Goal: Task Accomplishment & Management: Complete application form

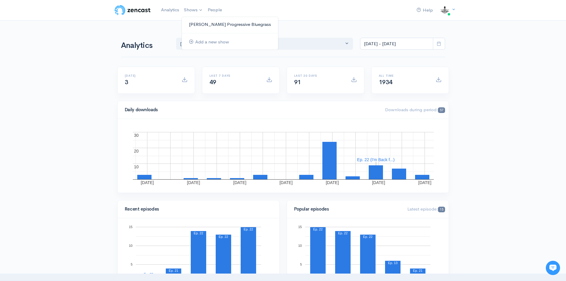
click at [206, 24] on link "[PERSON_NAME] Progressive Bluegrass" at bounding box center [230, 24] width 96 height 10
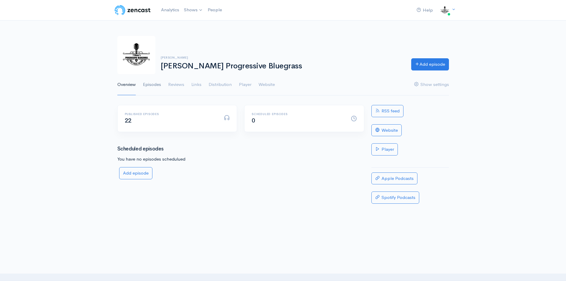
click at [153, 84] on link "Episodes" at bounding box center [152, 84] width 18 height 21
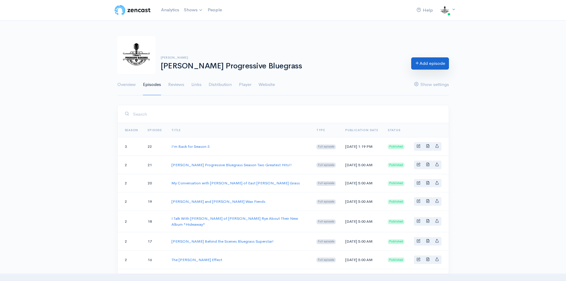
click at [424, 64] on link "Add episode" at bounding box center [431, 63] width 38 height 12
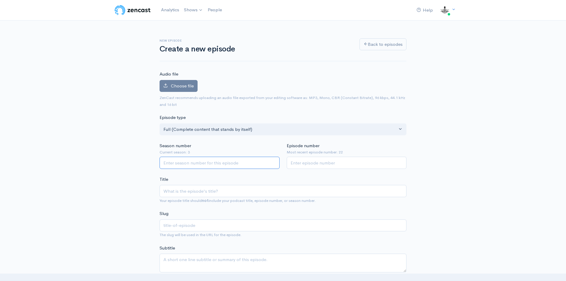
click at [210, 164] on input "Season number" at bounding box center [220, 163] width 120 height 12
type input "3"
click at [295, 165] on input "Episode number" at bounding box center [347, 163] width 120 height 12
type input "23"
click at [193, 192] on input "Title" at bounding box center [283, 191] width 247 height 12
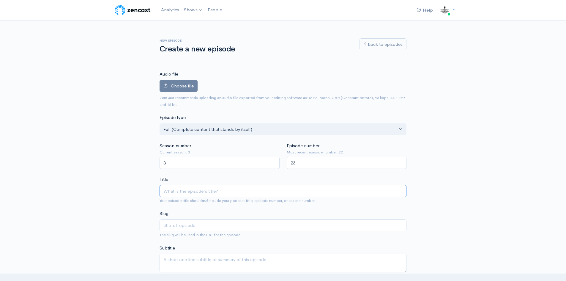
type input "M"
type input "m"
type input "My"
type input "my"
type input "My co"
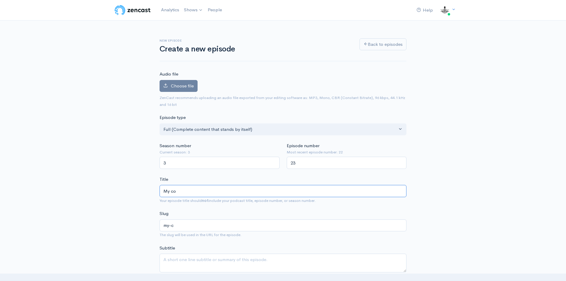
type input "my-co"
type input "My con"
type input "my-con"
type input "My c"
type input "my-c"
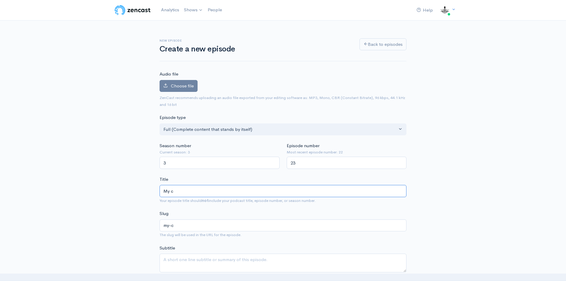
type input "My"
type input "my"
drag, startPoint x: 185, startPoint y: 194, endPoint x: 138, endPoint y: 192, distance: 47.0
paste input "Conversation with [PERSON_NAME] Executive Director of the IBMA"
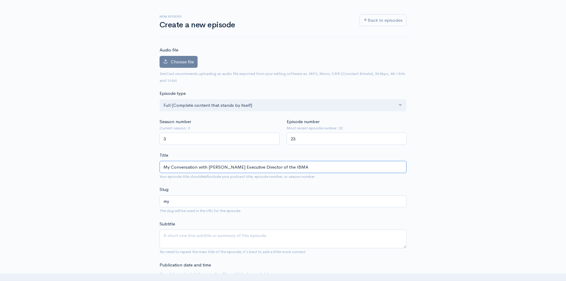
scroll to position [59, 0]
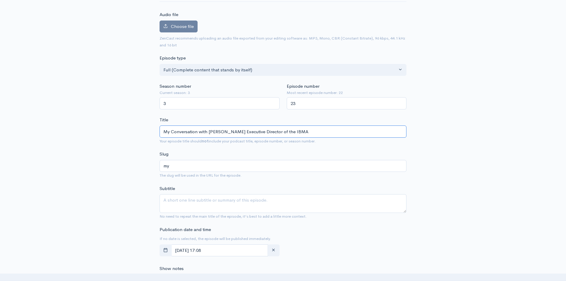
type input "My Conversation with [PERSON_NAME] Executive Director of the IBMA"
type input "my-conversation-with-[PERSON_NAME]-executive-director-of-the-ibma"
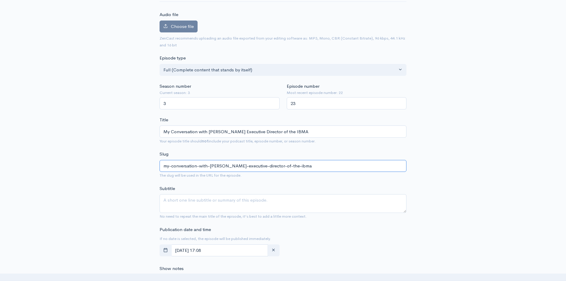
drag, startPoint x: 211, startPoint y: 163, endPoint x: 0, endPoint y: 202, distance: 214.0
click at [0, 202] on div "New episode Create a new episode Back to episodes Audio file Choose file 0 ZenC…" at bounding box center [283, 274] width 566 height 626
click at [169, 201] on textarea "Subtitle" at bounding box center [283, 203] width 247 height 19
type textarea "We talk all things about IBMA and The World of Bluegrass"
click at [164, 255] on button "button" at bounding box center [166, 250] width 12 height 12
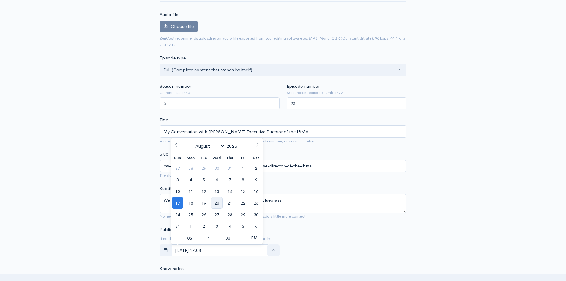
click at [218, 203] on span "20" at bounding box center [217, 203] width 12 height 12
click at [260, 236] on span "PM" at bounding box center [254, 238] width 16 height 12
click at [245, 241] on span at bounding box center [244, 241] width 4 height 6
type input "[DATE] 05:03"
type input "03"
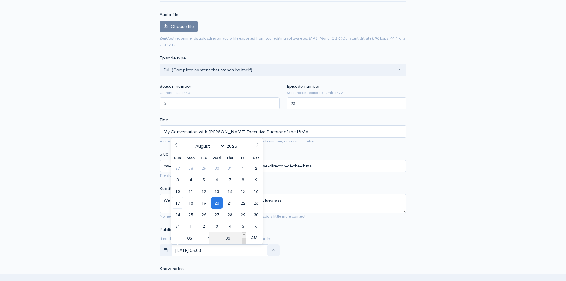
click at [245, 241] on span at bounding box center [244, 241] width 4 height 6
type input "[DATE] 04:58"
type input "04"
type input "58"
click at [245, 241] on span at bounding box center [244, 241] width 4 height 6
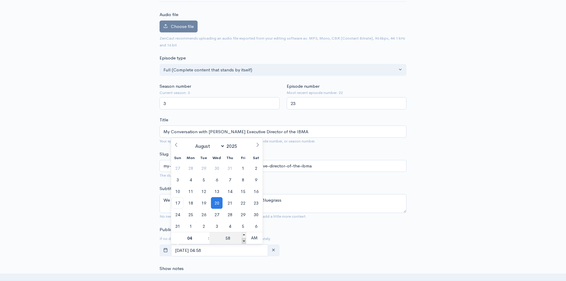
type input "[DATE] 04:53"
type input "53"
click at [245, 241] on span at bounding box center [244, 241] width 4 height 6
type input "[DATE] 04:48"
type input "48"
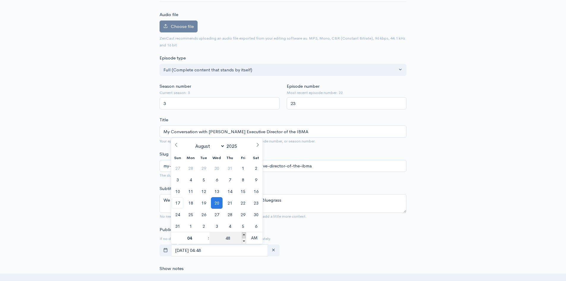
click at [243, 233] on span at bounding box center [244, 235] width 4 height 6
type input "[DATE] 04:53"
type input "53"
click at [243, 233] on span at bounding box center [244, 235] width 4 height 6
type input "[DATE] 04:58"
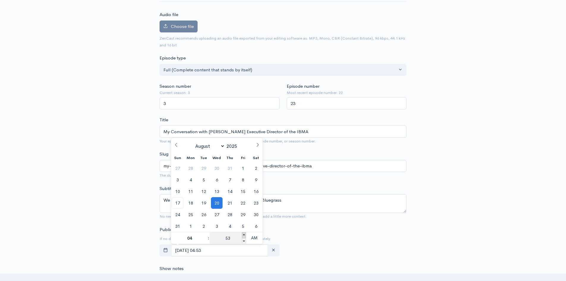
type input "58"
click at [244, 241] on span at bounding box center [244, 241] width 4 height 6
type input "[DATE] 04:53"
type input "53"
click at [244, 241] on span at bounding box center [244, 241] width 4 height 6
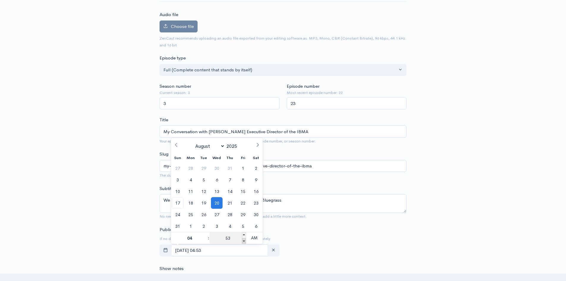
type input "[DATE] 04:48"
type input "48"
click at [244, 236] on span at bounding box center [244, 235] width 4 height 6
type input "[DATE] 04:53"
type input "53"
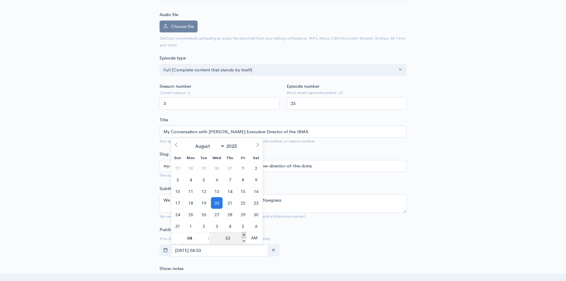
click at [244, 236] on span at bounding box center [244, 235] width 4 height 6
type input "[DATE] 04:58"
type input "58"
click at [244, 236] on span at bounding box center [244, 235] width 4 height 6
type input "[DATE] 05:00"
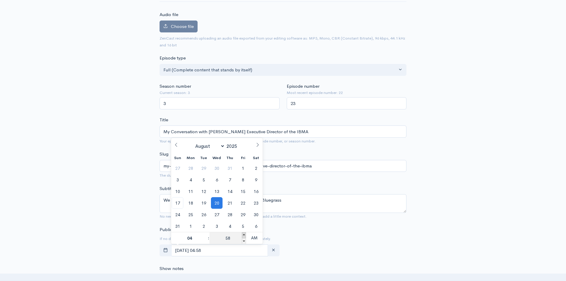
type input "05"
type input "00"
click at [341, 236] on div "Publication date and time If no date is selected, the episode will be published…" at bounding box center [283, 242] width 254 height 33
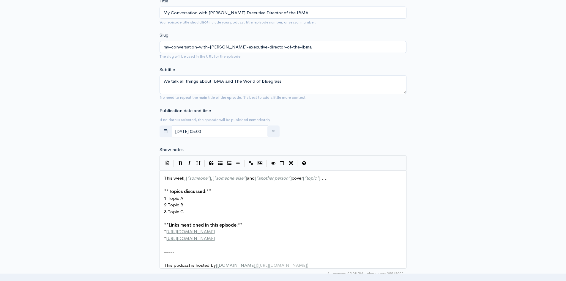
scroll to position [327, 0]
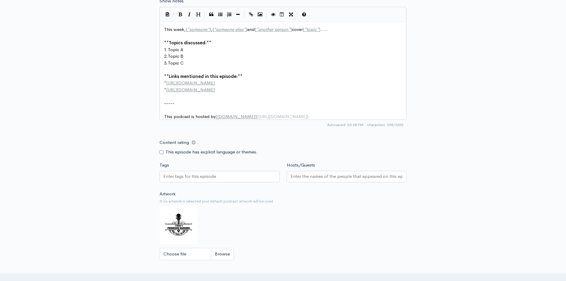
click at [227, 179] on div at bounding box center [220, 176] width 120 height 11
type input "[PERSON_NAME]"
type input "IBMA"
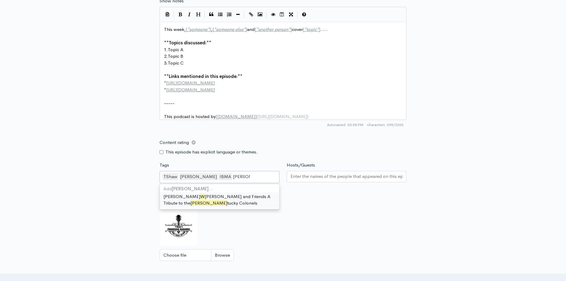
type input "[PERSON_NAME]"
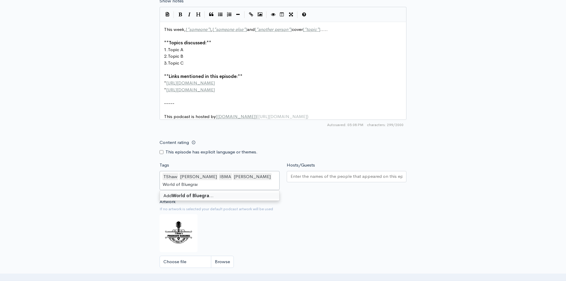
type input "World of Bluegrass"
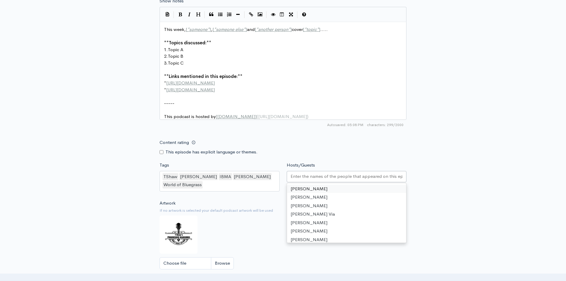
click at [295, 180] on input "Hosts/Guests" at bounding box center [347, 176] width 112 height 7
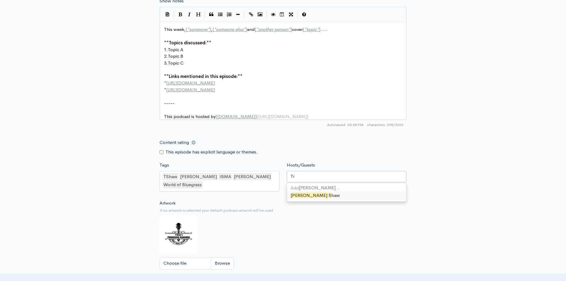
type input "T"
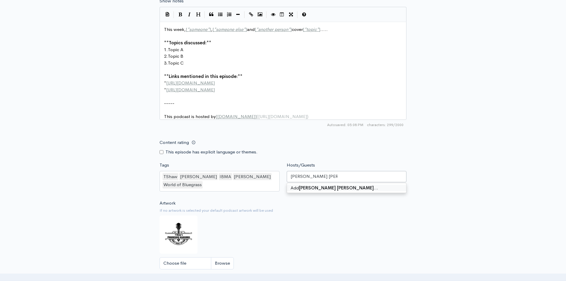
type input "[PERSON_NAME] [PERSON_NAME]"
click at [227, 267] on input "Choose file" at bounding box center [197, 263] width 74 height 12
type input "C:\fakepath\IMBA 3.jpg"
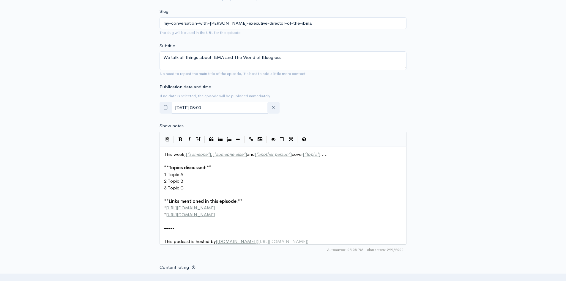
scroll to position [0, 0]
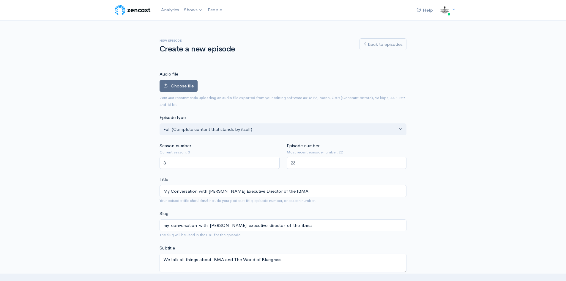
click at [181, 87] on span "Choose file" at bounding box center [182, 86] width 23 height 6
click at [0, 0] on input "Choose file" at bounding box center [0, 0] width 0 height 0
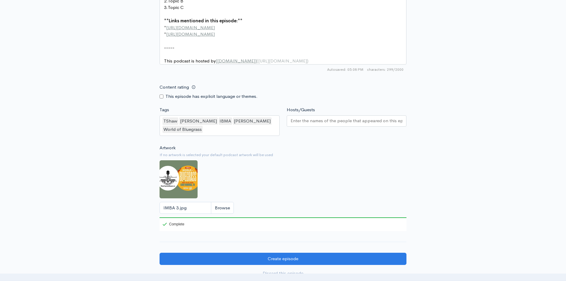
scroll to position [503, 0]
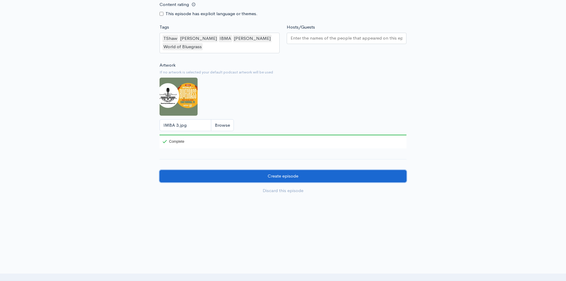
click at [277, 175] on input "Create episode" at bounding box center [283, 176] width 247 height 12
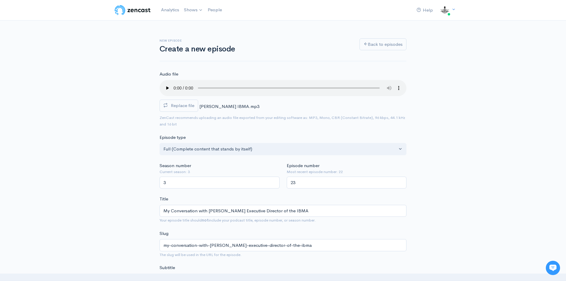
click at [190, 107] on span "Replace file" at bounding box center [182, 106] width 23 height 6
click at [0, 0] on input "Replace file" at bounding box center [0, 0] width 0 height 0
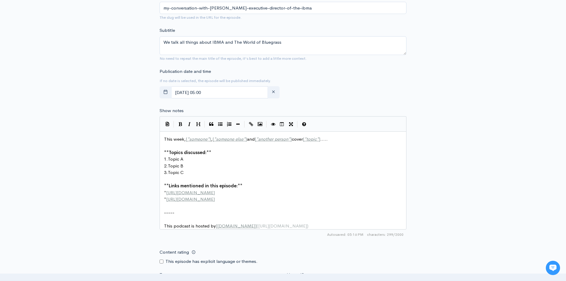
scroll to position [459, 0]
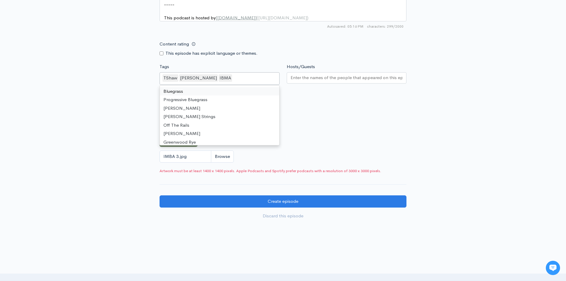
click at [242, 80] on div "TShaw Trevor Shaw IBMA" at bounding box center [220, 78] width 120 height 12
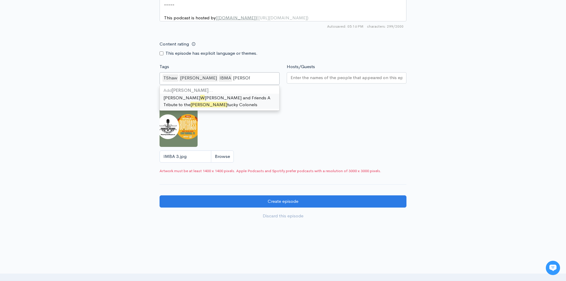
type input "[PERSON_NAME]"
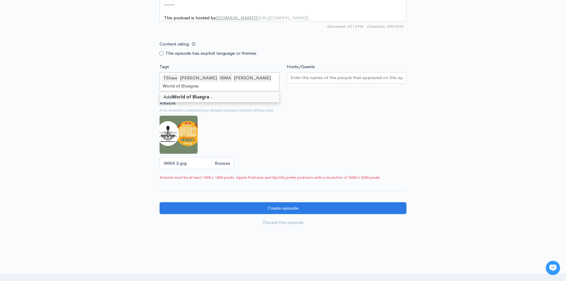
type input "World of Bluegrass"
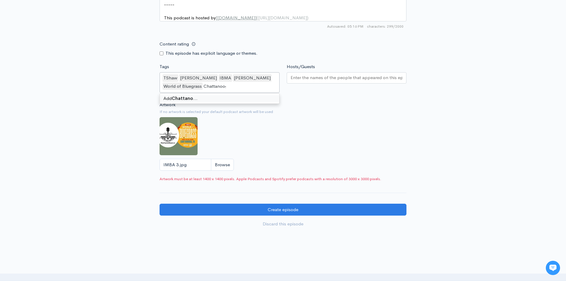
type input "Chattanooga"
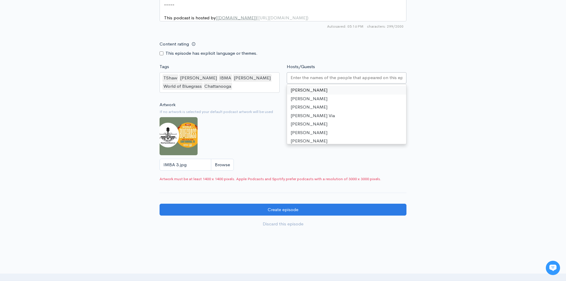
click at [310, 81] on input "Hosts/Guests" at bounding box center [347, 77] width 112 height 7
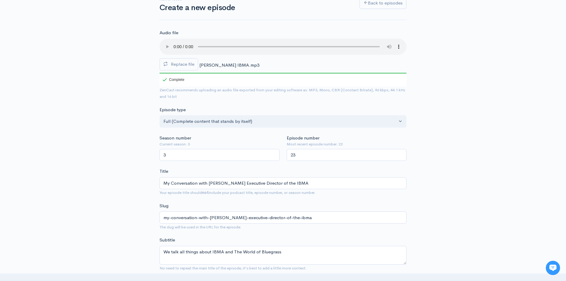
scroll to position [0, 0]
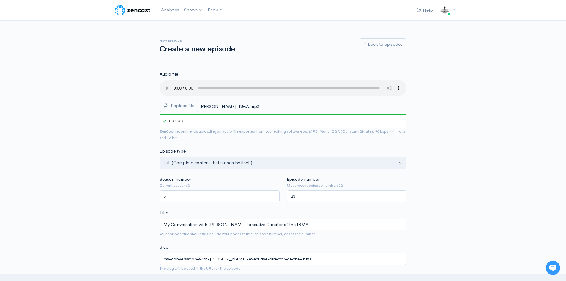
type input "[PERSON_NAME] [PERSON_NAME]"
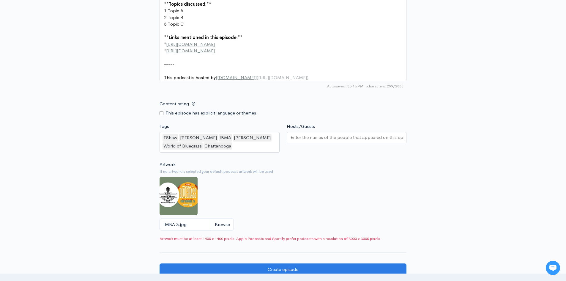
scroll to position [497, 0]
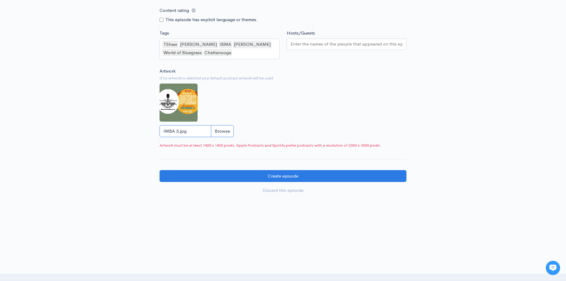
click at [223, 132] on input "IMBA 3.jpg" at bounding box center [197, 131] width 74 height 12
type input "C:\fakepath\IMBA 3 3k.jpg"
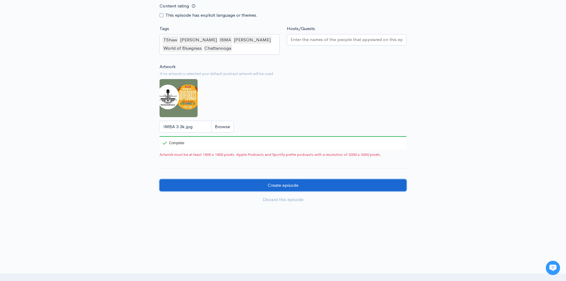
click at [208, 189] on input "Create episode" at bounding box center [283, 185] width 247 height 12
